Goal: Information Seeking & Learning: Find specific fact

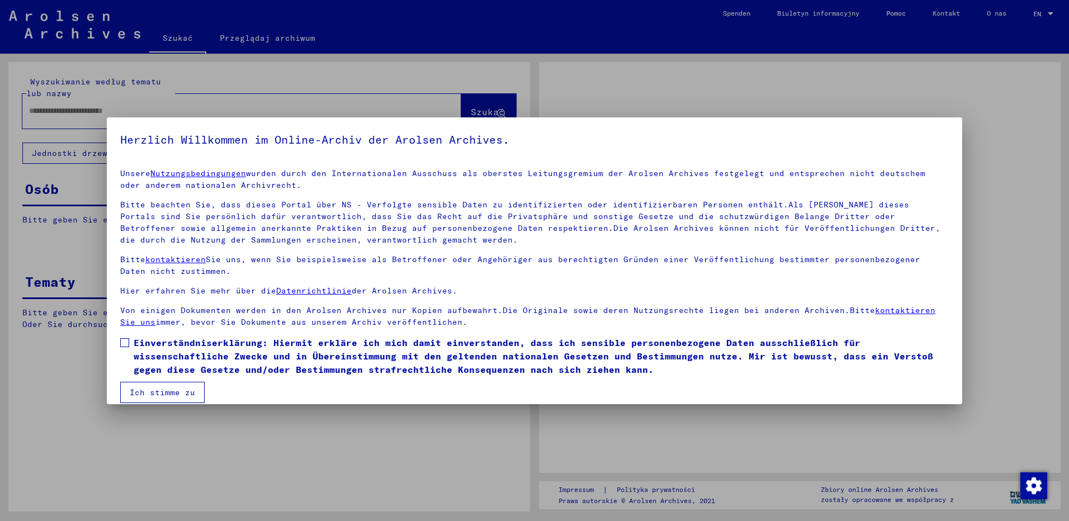
type input "**********"
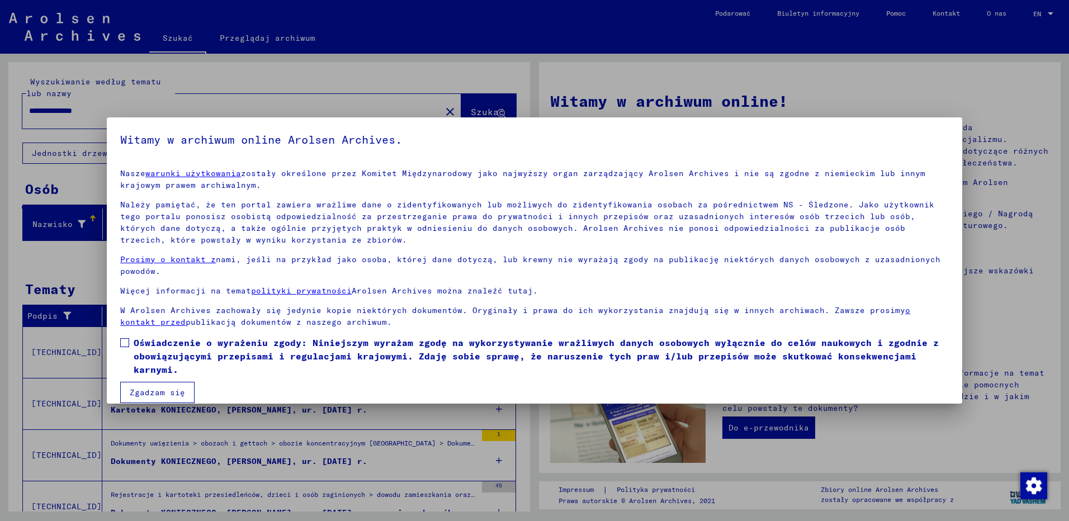
click at [125, 338] on span at bounding box center [124, 342] width 9 height 9
click at [167, 391] on button "Zgadzam się" at bounding box center [157, 392] width 74 height 21
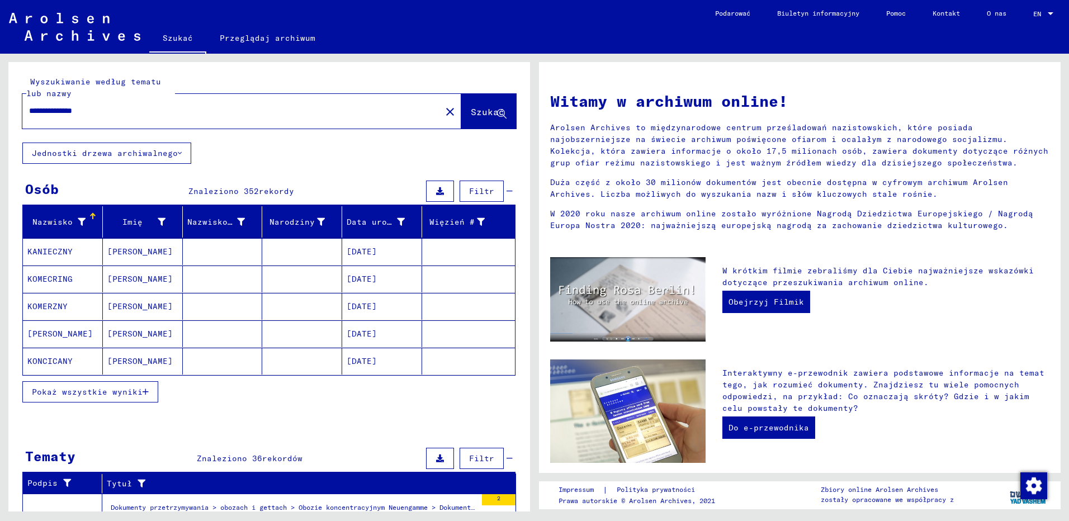
click at [76, 390] on span "Pokaż wszystkie wyniki" at bounding box center [87, 392] width 111 height 10
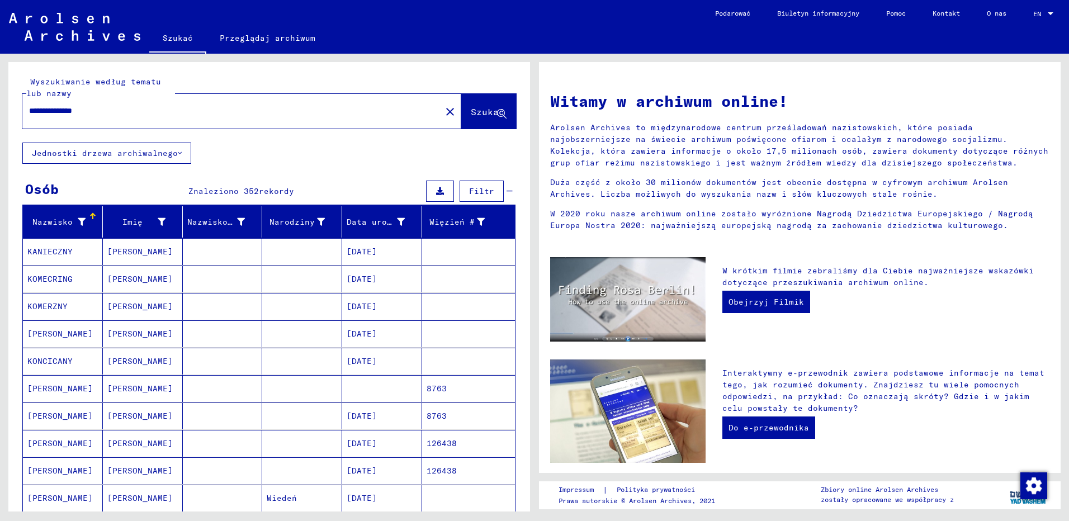
click at [292, 305] on mat-cell at bounding box center [302, 306] width 80 height 27
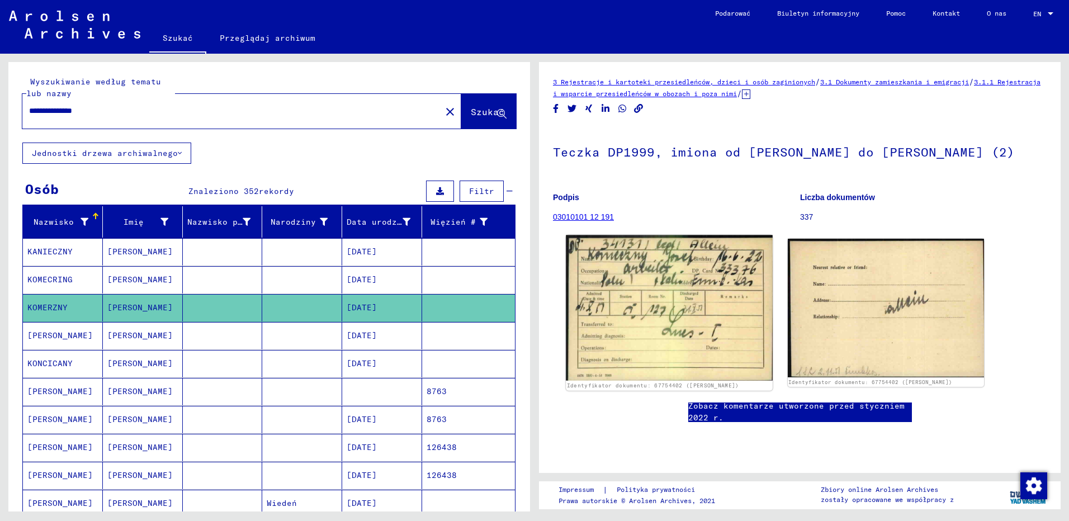
click at [658, 314] on img at bounding box center [669, 307] width 206 height 145
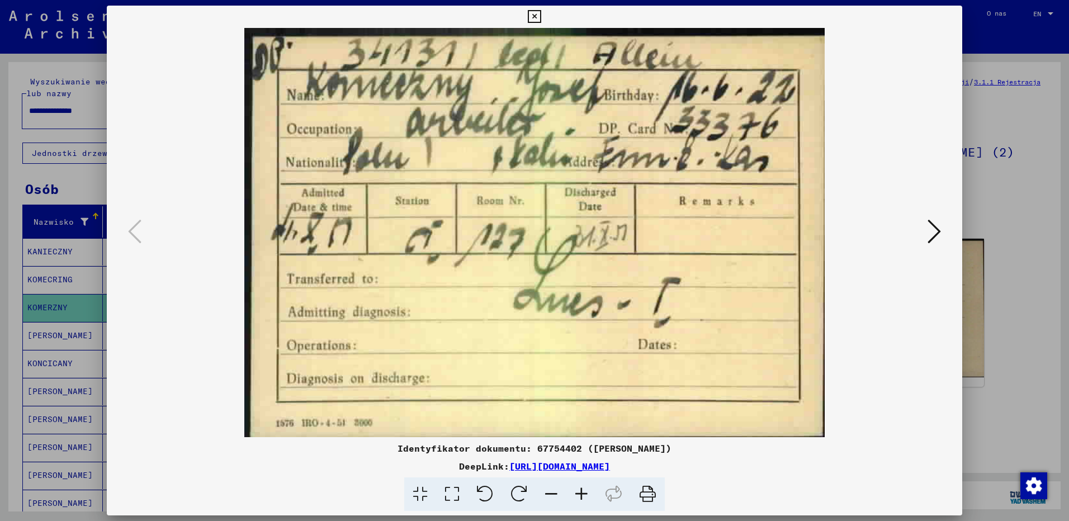
click at [646, 494] on icon at bounding box center [648, 494] width 34 height 34
click at [934, 230] on icon at bounding box center [934, 231] width 13 height 27
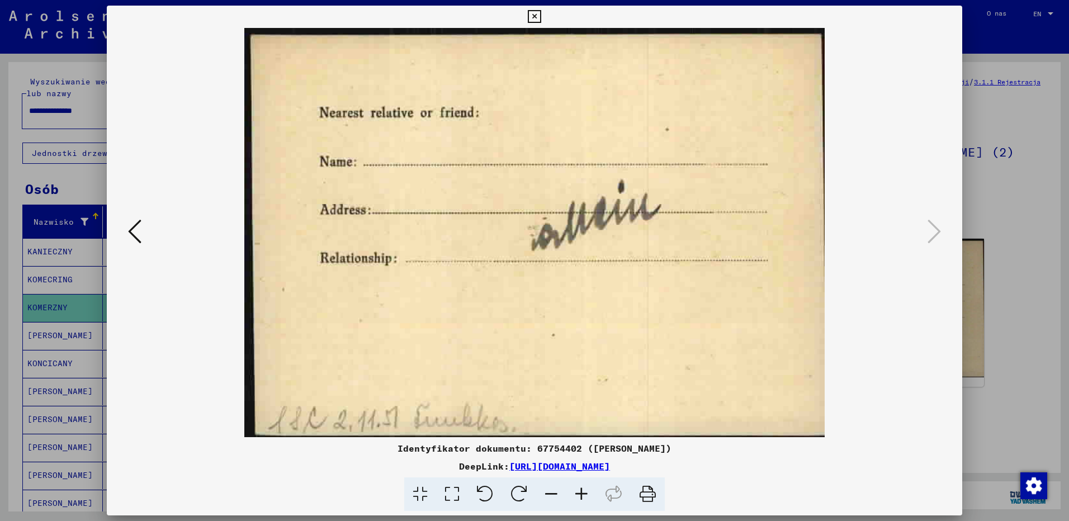
click at [532, 13] on icon at bounding box center [534, 16] width 13 height 13
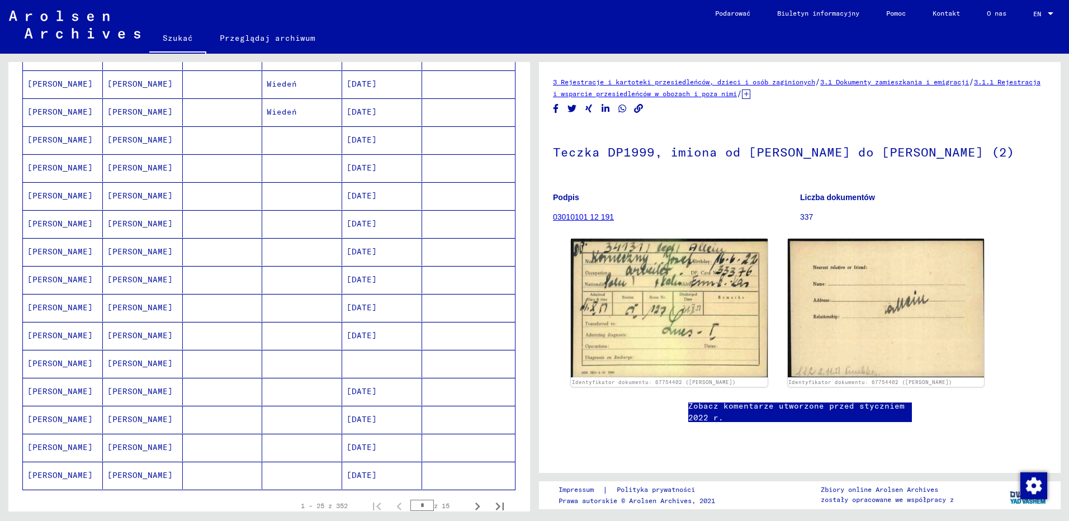
scroll to position [503, 0]
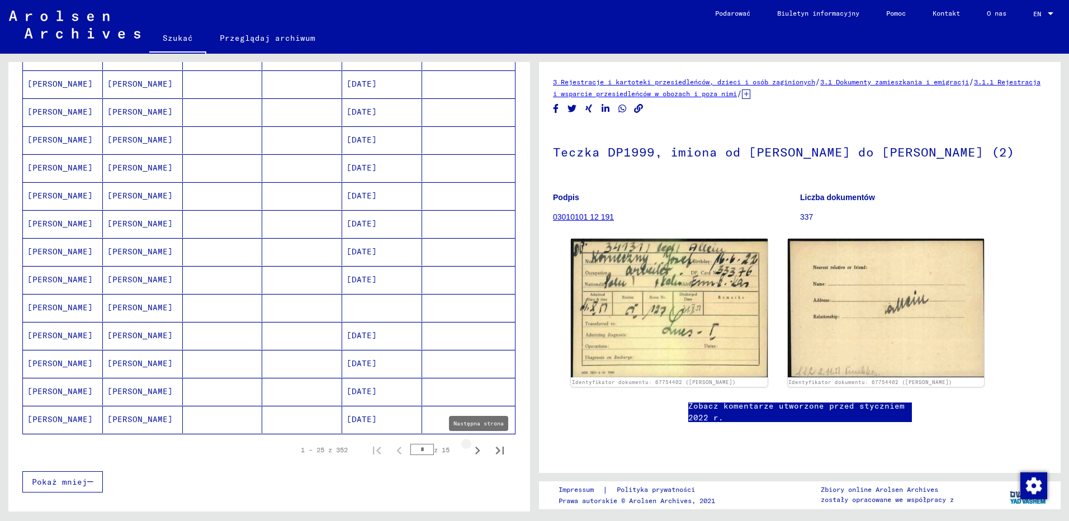
click at [470, 449] on icon "Następna strona" at bounding box center [478, 451] width 16 height 16
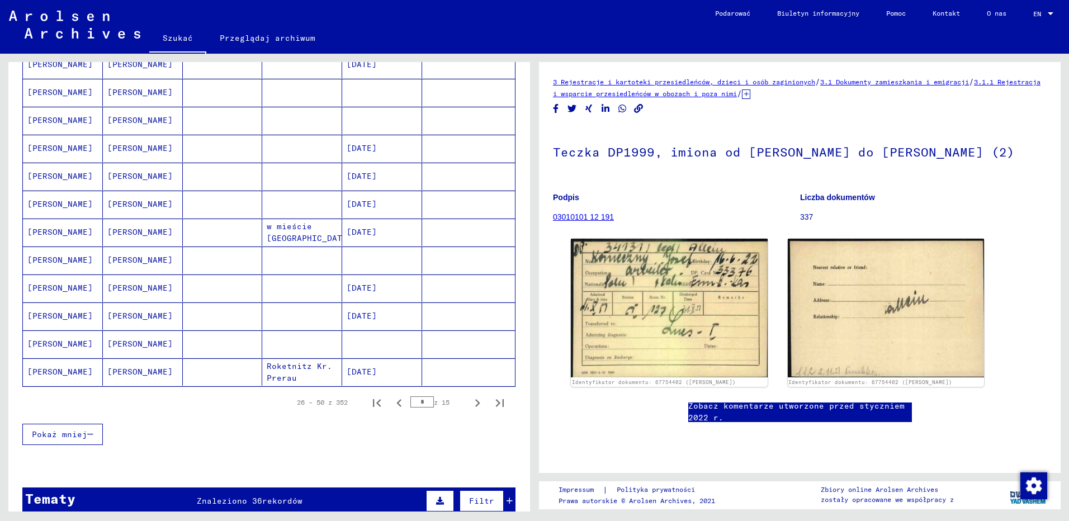
scroll to position [559, 0]
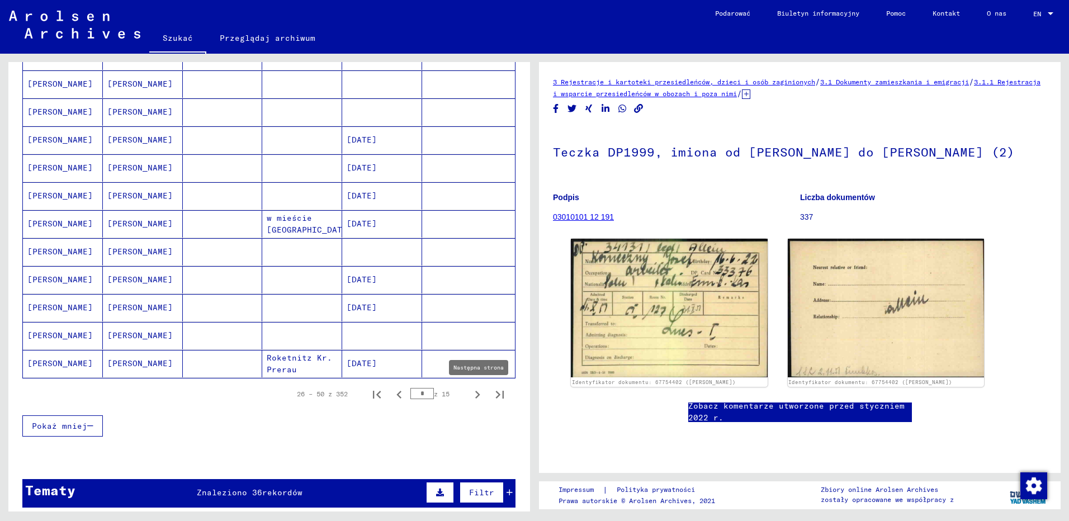
click at [475, 392] on icon "Następna strona" at bounding box center [477, 395] width 5 height 8
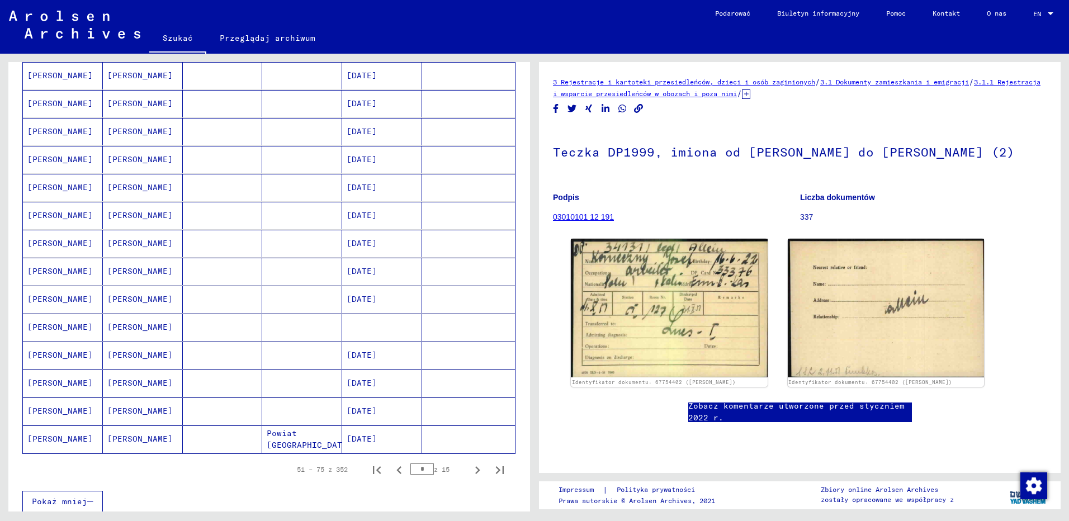
scroll to position [503, 0]
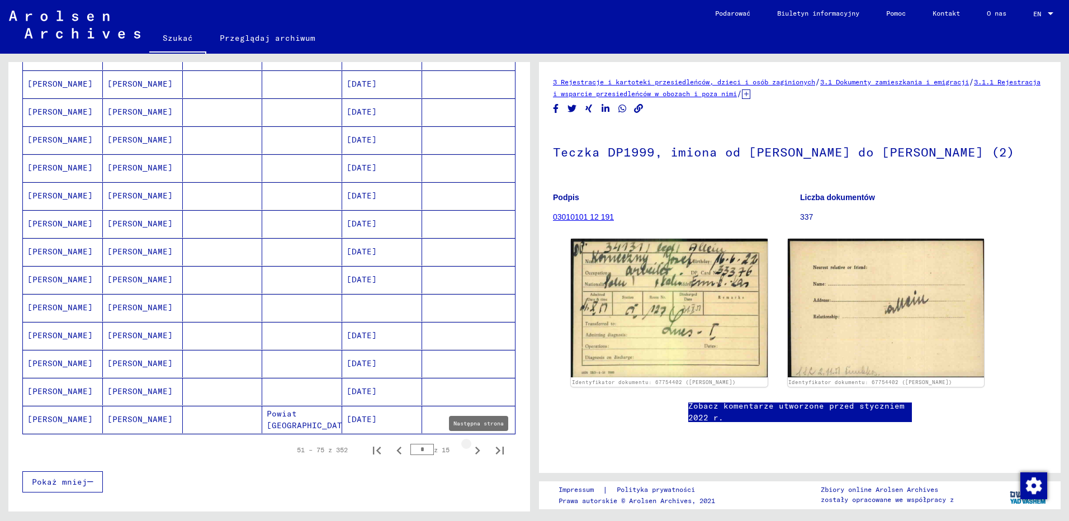
click at [475, 450] on icon "Następna strona" at bounding box center [477, 451] width 5 height 8
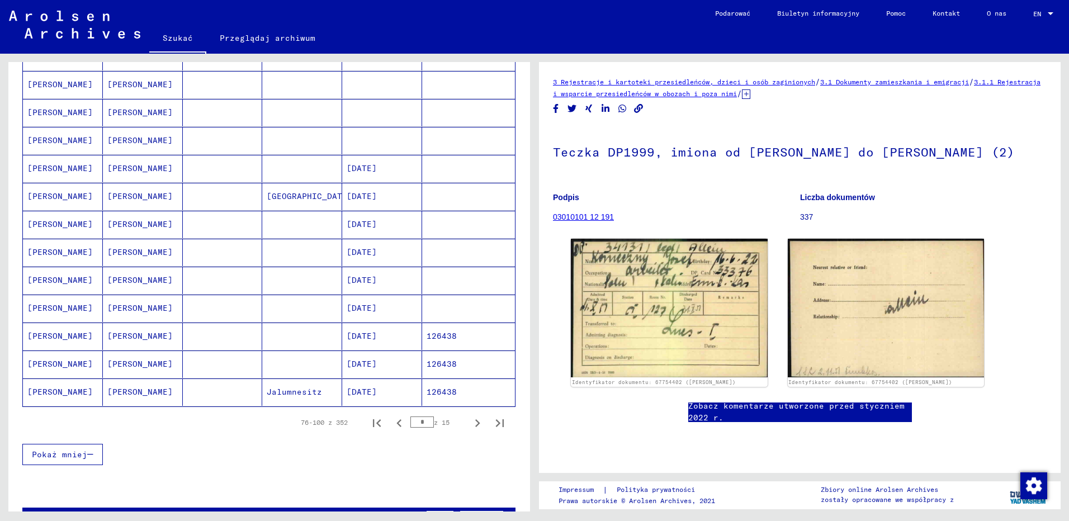
scroll to position [559, 0]
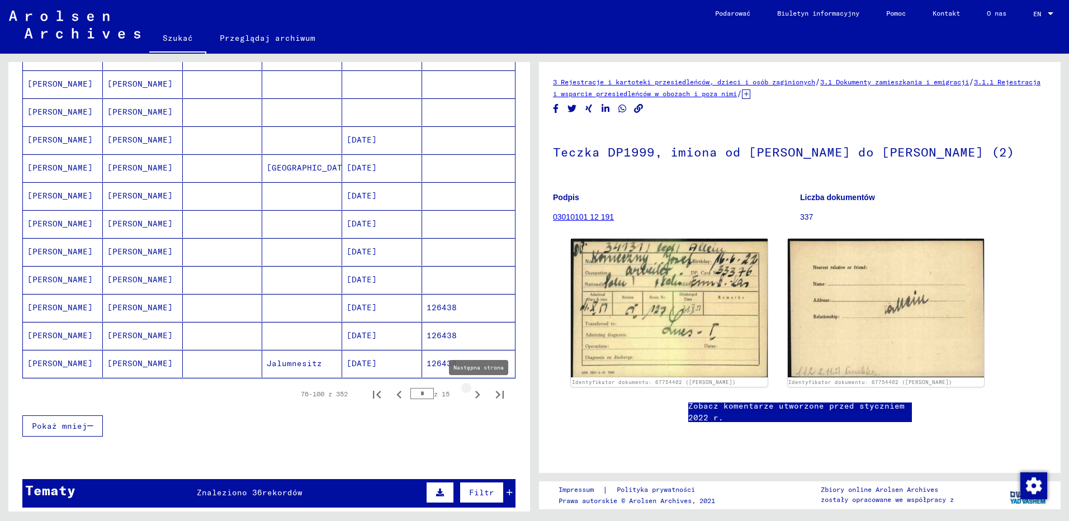
click at [470, 393] on icon "Następna strona" at bounding box center [478, 395] width 16 height 16
click at [470, 395] on icon "Następna strona" at bounding box center [478, 395] width 16 height 16
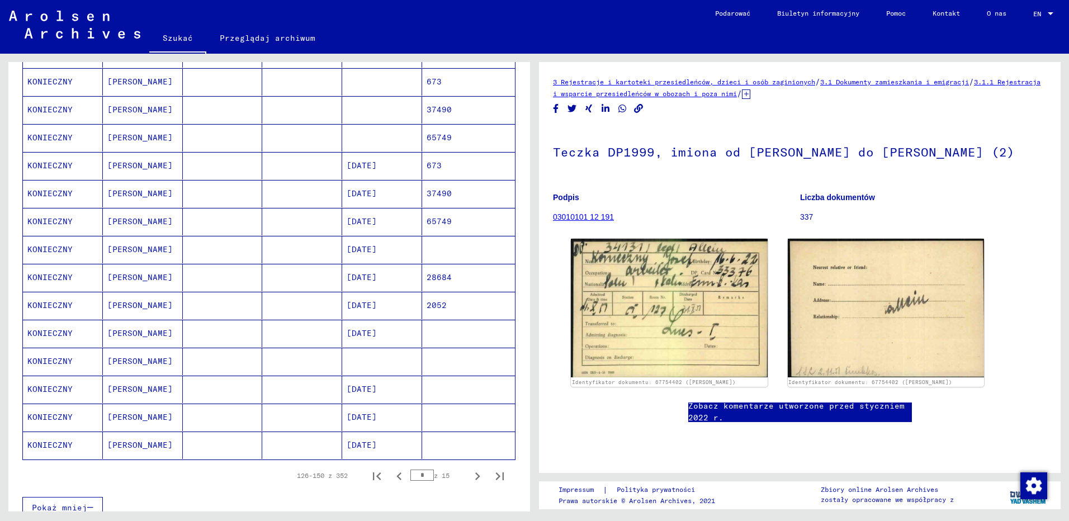
scroll to position [503, 0]
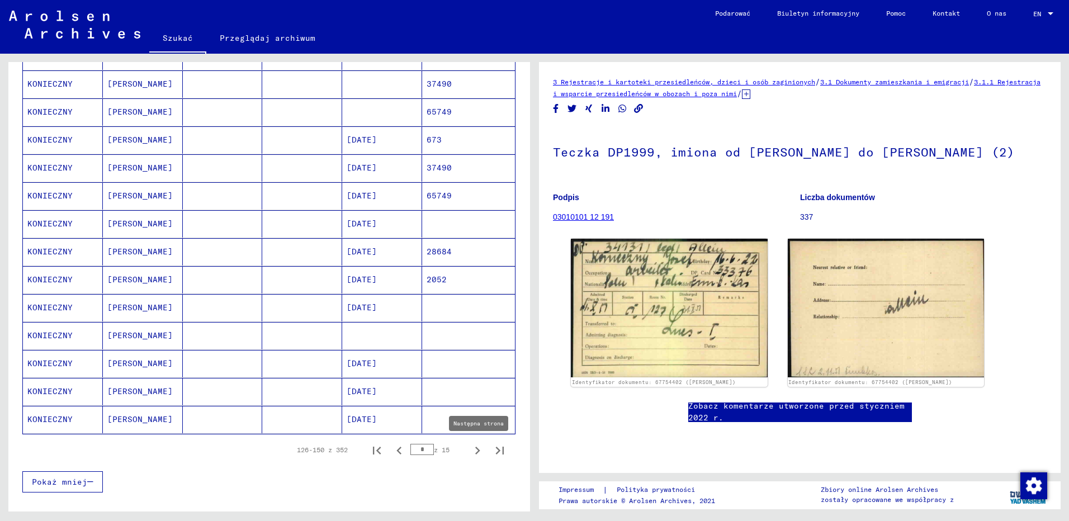
click at [470, 451] on icon "Następna strona" at bounding box center [478, 451] width 16 height 16
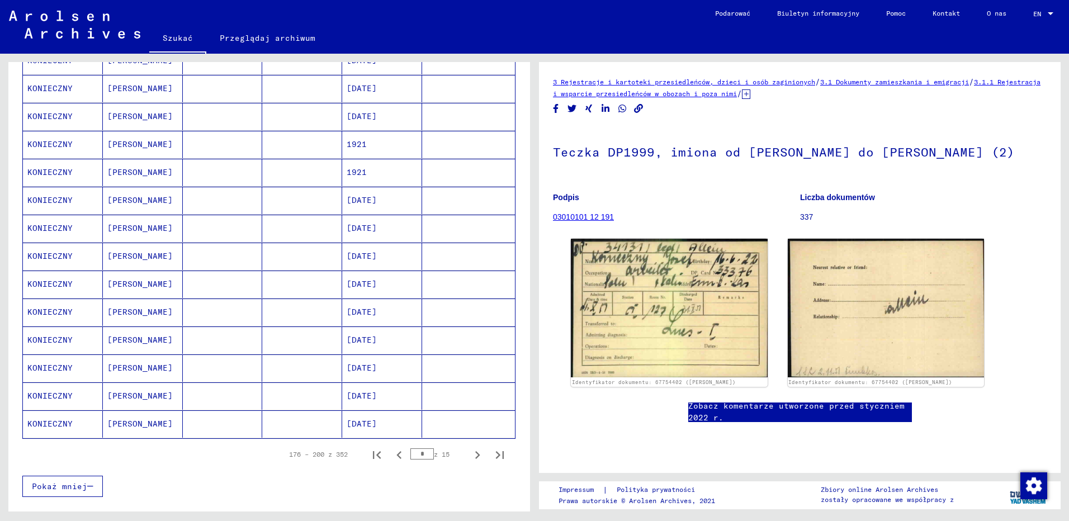
scroll to position [559, 0]
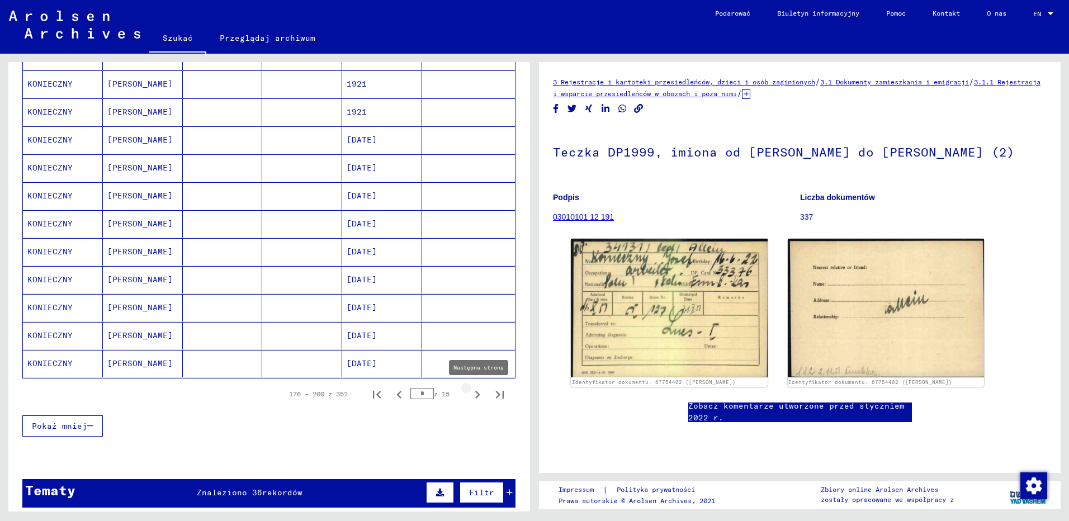
click at [470, 393] on icon "Następna strona" at bounding box center [478, 395] width 16 height 16
click at [475, 392] on icon "Następna strona" at bounding box center [477, 395] width 5 height 8
click at [470, 394] on icon "Następna strona" at bounding box center [478, 395] width 16 height 16
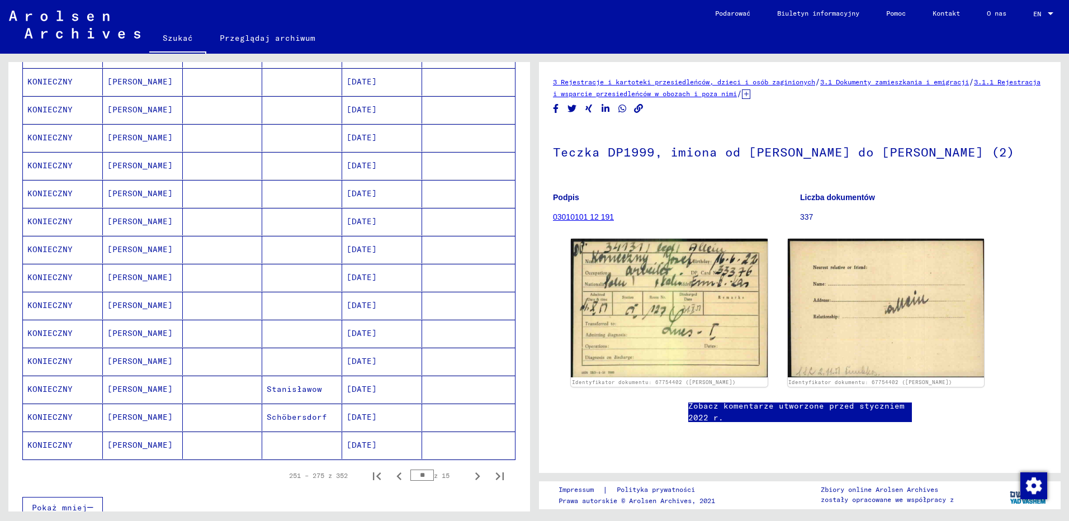
scroll to position [503, 0]
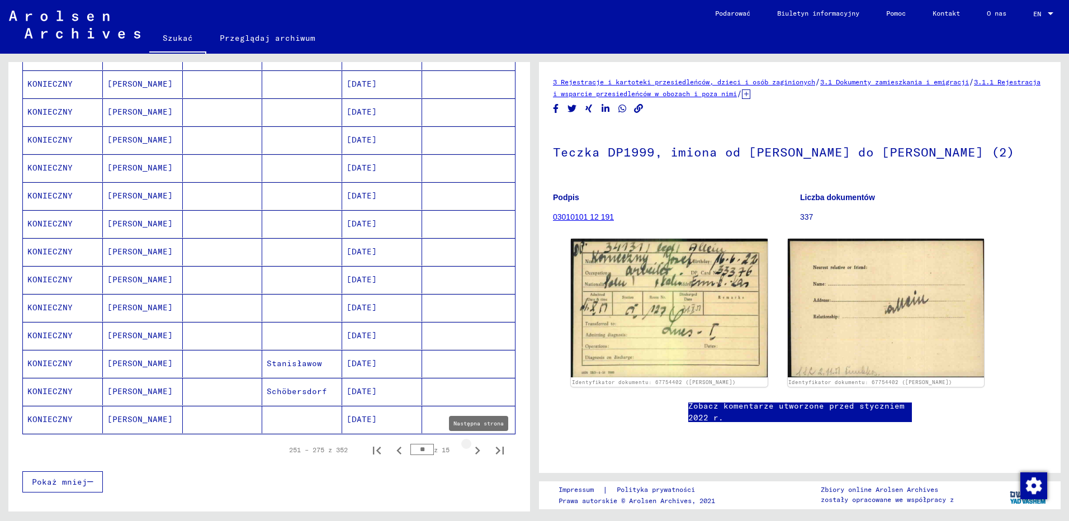
click at [470, 450] on icon "Następna strona" at bounding box center [478, 451] width 16 height 16
click at [470, 451] on icon "Następna strona" at bounding box center [478, 451] width 16 height 16
click at [475, 450] on icon "Następna strona" at bounding box center [477, 451] width 5 height 8
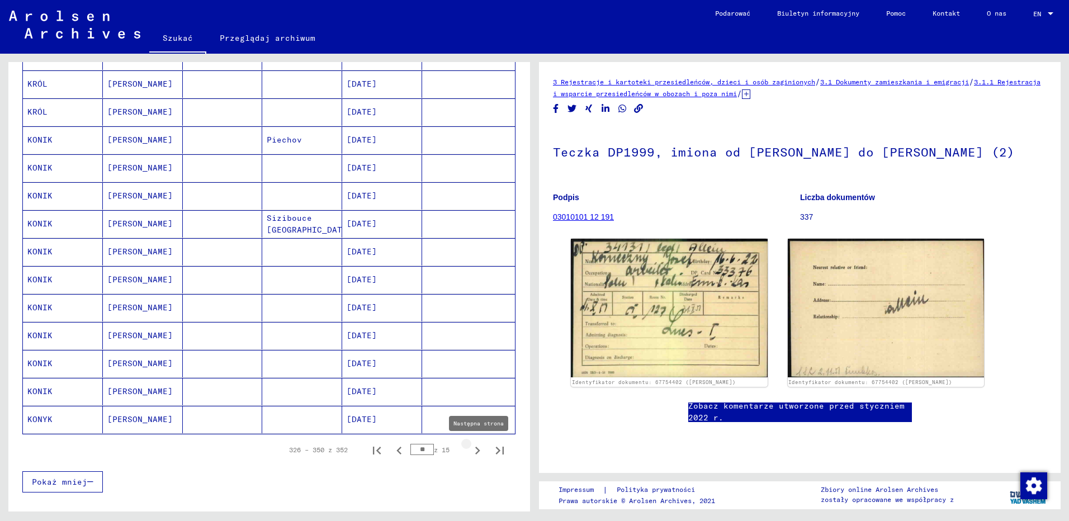
click at [475, 449] on icon "Następna strona" at bounding box center [477, 451] width 5 height 8
type input "**"
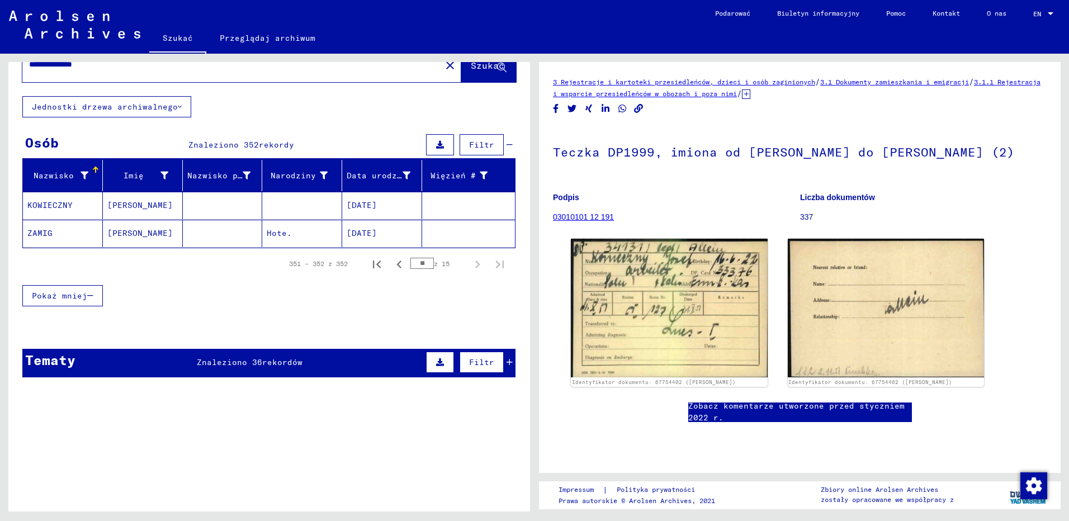
scroll to position [0, 0]
